Goal: Communication & Community: Share content

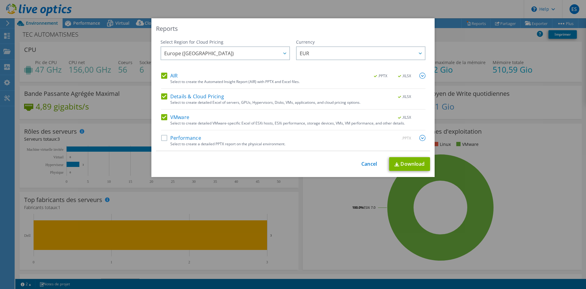
select select "USD"
click at [457, 49] on div "Reports Select Region for Cloud Pricing Asia Pacific ([GEOGRAPHIC_DATA]) [GEOGR…" at bounding box center [293, 144] width 586 height 252
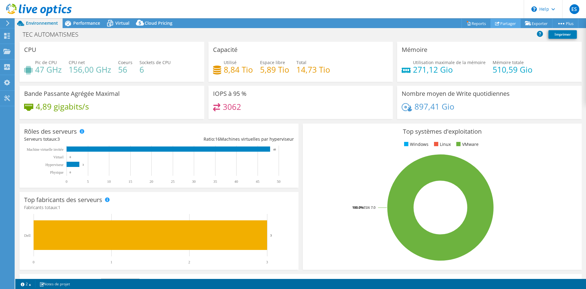
click at [508, 25] on link "Partager" at bounding box center [505, 23] width 30 height 9
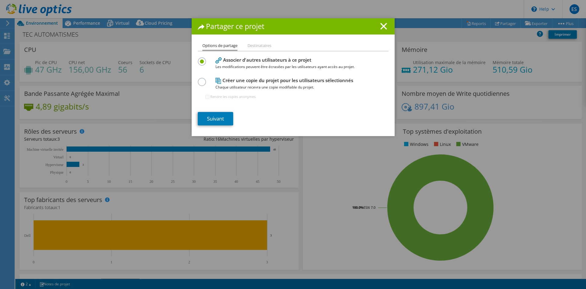
click at [383, 21] on div "Partager ce projet" at bounding box center [293, 26] width 203 height 16
click at [114, 234] on div "Partager ce projet Options de partage Destinataires Associer d'autres utilisate…" at bounding box center [293, 144] width 586 height 252
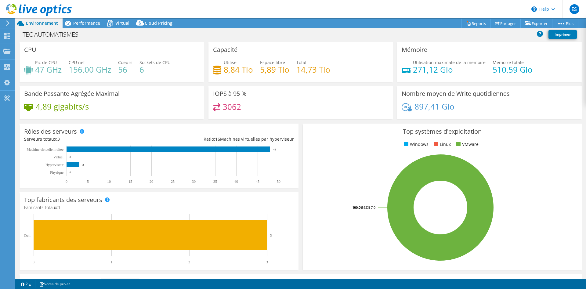
click at [61, 283] on h3 "Afficher les Top 5 des par" at bounding box center [59, 283] width 71 height 0
click at [59, 284] on link "Notes de projet" at bounding box center [54, 284] width 39 height 8
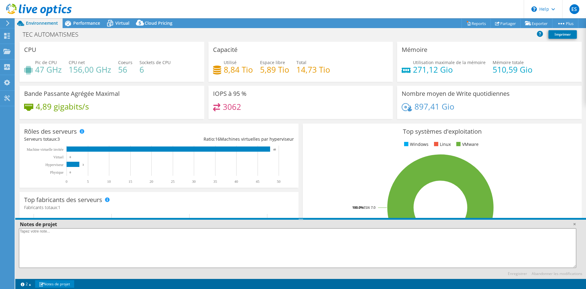
click at [61, 282] on link "Notes de projet" at bounding box center [54, 284] width 39 height 8
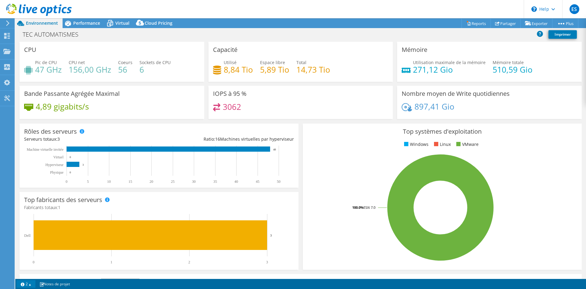
click at [33, 284] on link "2" at bounding box center [25, 284] width 19 height 8
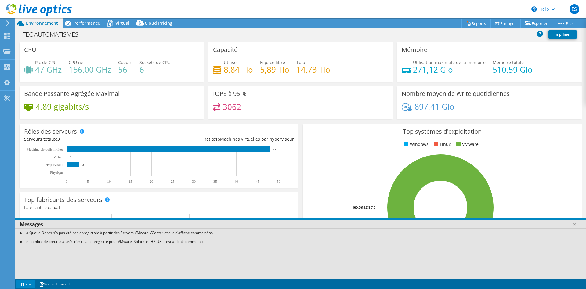
click at [33, 284] on link "2" at bounding box center [25, 284] width 19 height 8
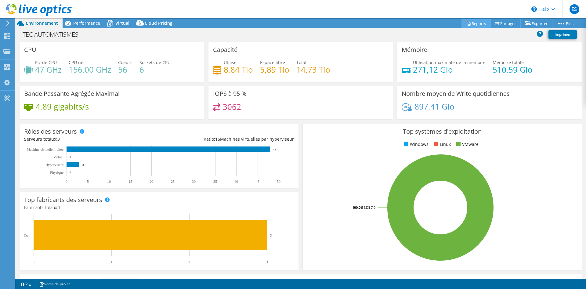
click at [466, 24] on icon at bounding box center [468, 23] width 5 height 5
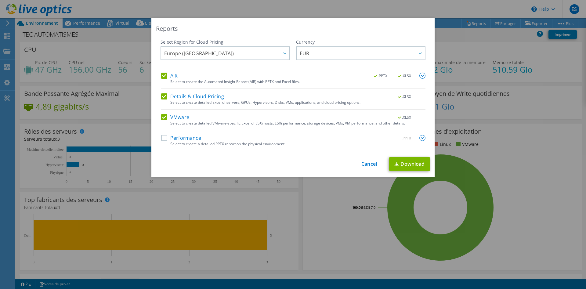
click at [469, 36] on div "Reports Select Region for Cloud Pricing Asia Pacific ([GEOGRAPHIC_DATA]) [GEOGR…" at bounding box center [293, 144] width 586 height 252
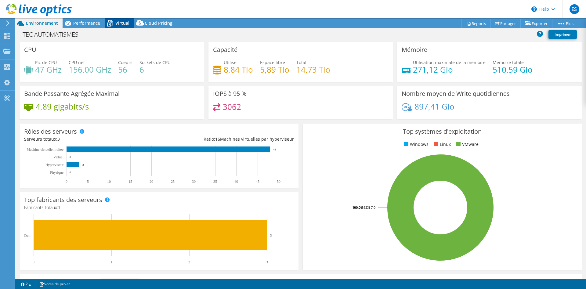
click at [121, 24] on span "Virtual" at bounding box center [122, 23] width 14 height 6
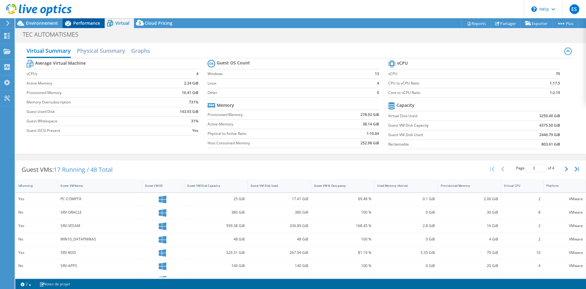
click at [93, 20] on span "Performance" at bounding box center [86, 23] width 27 height 6
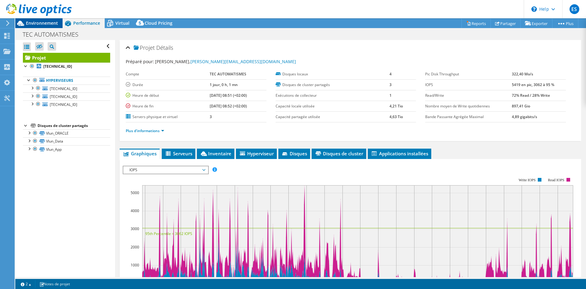
click at [31, 26] on span "Environnement" at bounding box center [42, 23] width 32 height 6
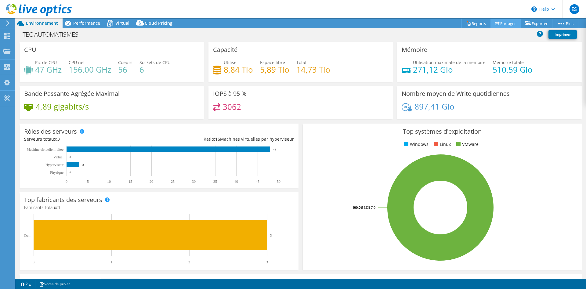
click at [507, 25] on link "Partager" at bounding box center [505, 23] width 30 height 9
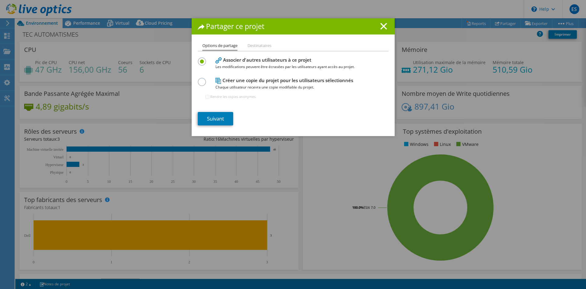
click at [258, 86] on span "Chaque utilisateur recevra une copie modifiable du projet." at bounding box center [291, 87] width 153 height 7
click at [259, 84] on h4 "Créer une copie du projet pour les utilisateurs sélectionnés Chaque utilisateur…" at bounding box center [291, 84] width 153 height 14
click at [202, 79] on label at bounding box center [203, 79] width 11 height 2
click at [0, 0] on input "radio" at bounding box center [0, 0] width 0 height 0
click at [214, 120] on link "Suivant" at bounding box center [215, 118] width 35 height 13
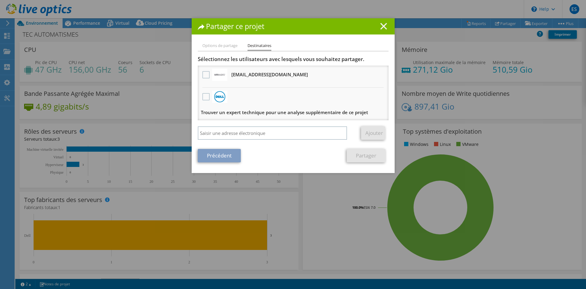
click at [381, 26] on icon at bounding box center [383, 26] width 7 height 7
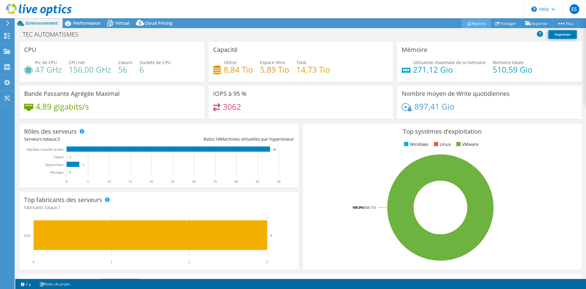
click at [473, 22] on link "Reports" at bounding box center [475, 23] width 29 height 9
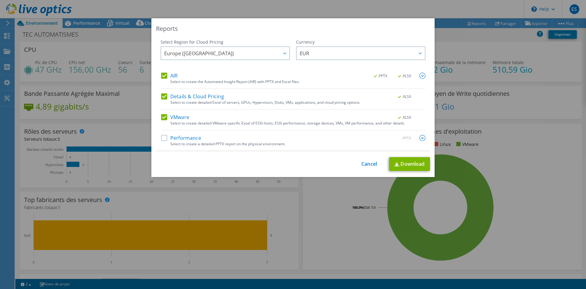
click at [166, 137] on label "Performance" at bounding box center [181, 138] width 40 height 6
click at [0, 0] on input "Performance" at bounding box center [0, 0] width 0 height 0
click at [400, 159] on link "Download" at bounding box center [409, 164] width 41 height 14
click at [363, 165] on link "Cancel" at bounding box center [369, 164] width 16 height 6
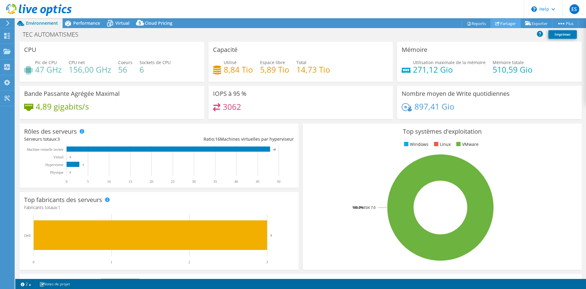
click at [495, 24] on icon at bounding box center [497, 23] width 5 height 5
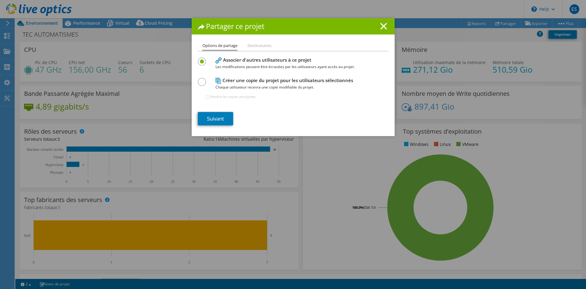
click at [244, 84] on span "Chaque utilisateur recevra une copie modifiable du projet." at bounding box center [291, 87] width 153 height 7
click at [244, 83] on h4 "Créer une copie du projet pour les utilisateurs sélectionnés Chaque utilisateur…" at bounding box center [291, 84] width 153 height 14
click at [203, 79] on label at bounding box center [203, 79] width 11 height 2
click at [0, 0] on input "radio" at bounding box center [0, 0] width 0 height 0
click at [220, 116] on link "Suivant" at bounding box center [215, 118] width 35 height 13
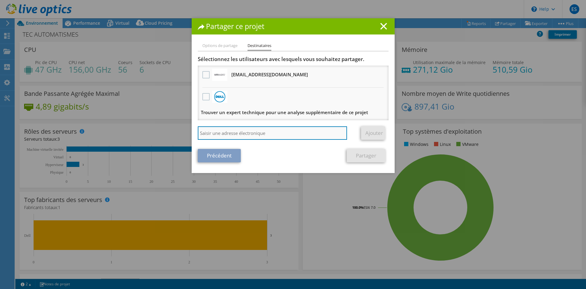
click at [228, 136] on input "search" at bounding box center [273, 132] width 150 height 13
type input "[PERSON_NAME][EMAIL_ADDRESS][DOMAIN_NAME]"
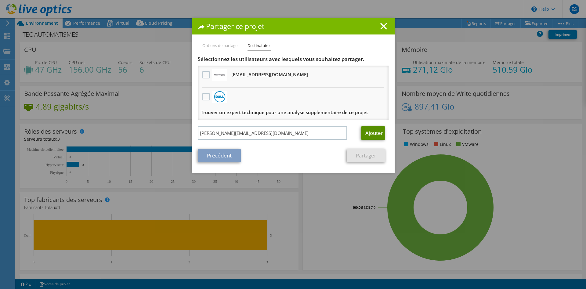
click at [370, 137] on link "Ajouter" at bounding box center [373, 132] width 24 height 13
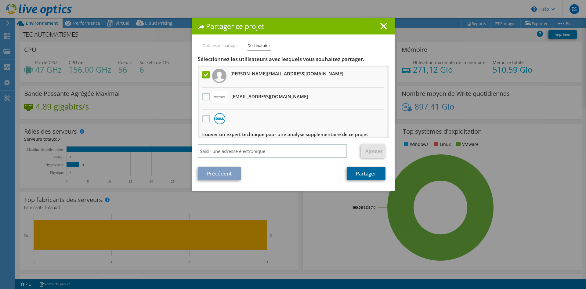
click at [368, 175] on link "Partager" at bounding box center [366, 173] width 39 height 13
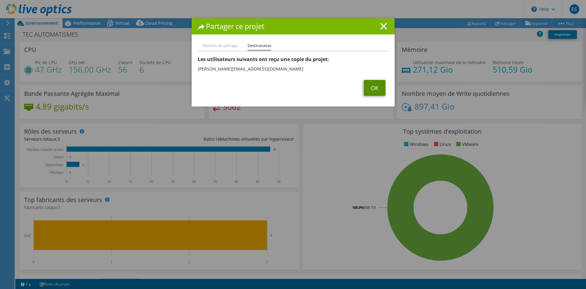
click at [377, 89] on link "OK" at bounding box center [375, 88] width 22 height 16
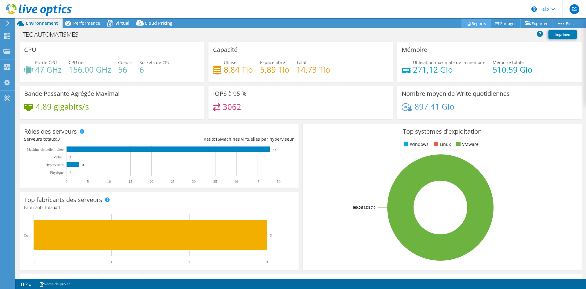
click at [474, 20] on link "Reports" at bounding box center [475, 23] width 29 height 9
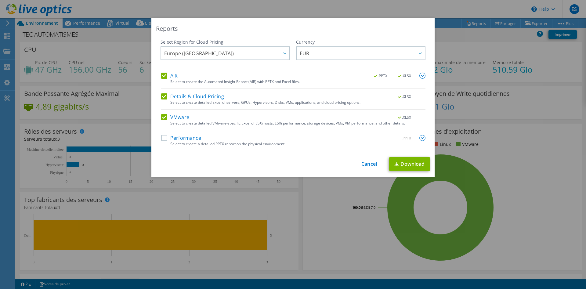
click at [166, 99] on label "Details & Cloud Pricing" at bounding box center [192, 96] width 63 height 6
click at [0, 0] on input "Details & Cloud Pricing" at bounding box center [0, 0] width 0 height 0
click at [166, 99] on label "Details & Cloud Pricing" at bounding box center [192, 96] width 63 height 6
click at [0, 0] on input "Details & Cloud Pricing" at bounding box center [0, 0] width 0 height 0
click at [369, 165] on link "Cancel" at bounding box center [369, 164] width 16 height 6
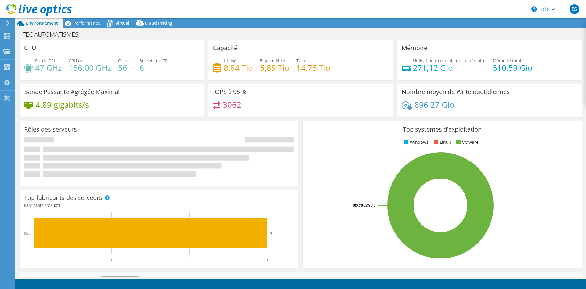
select select "USD"
